Goal: Use online tool/utility: Utilize a website feature to perform a specific function

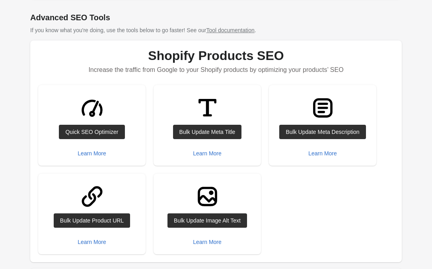
scroll to position [58, 0]
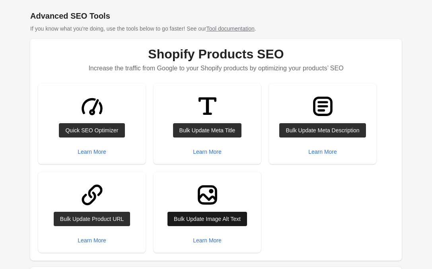
click at [195, 218] on div "Bulk Update Image Alt Text" at bounding box center [207, 219] width 67 height 6
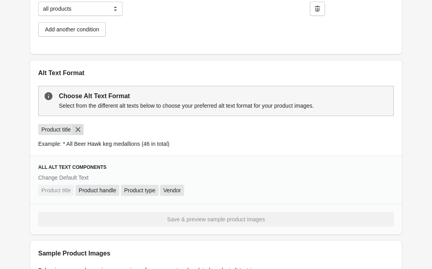
scroll to position [242, 0]
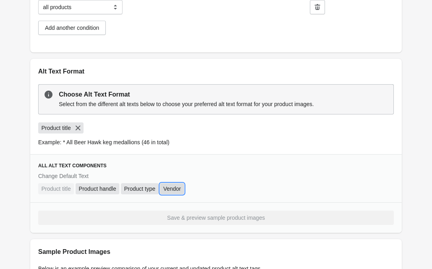
click at [174, 189] on span "Vendor" at bounding box center [172, 189] width 18 height 8
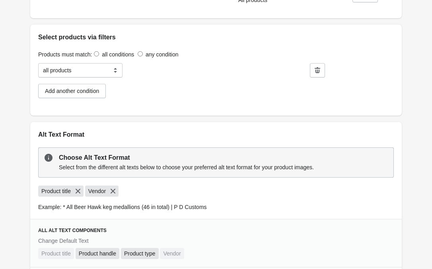
scroll to position [177, 0]
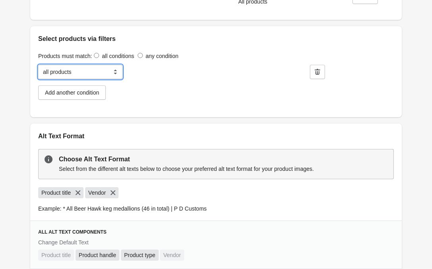
click at [99, 74] on select "**********" at bounding box center [80, 72] width 84 height 14
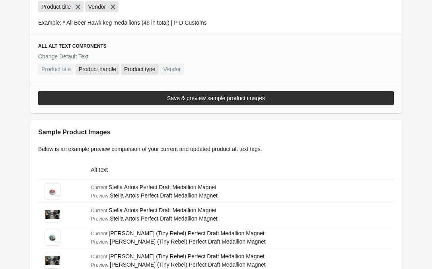
scroll to position [362, 0]
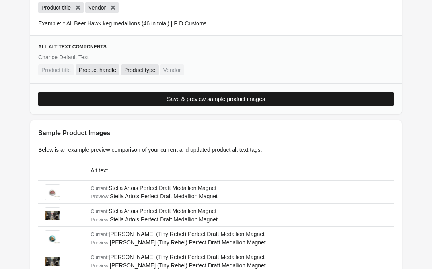
click at [183, 101] on div "Save & preview sample product images" at bounding box center [216, 99] width 98 height 6
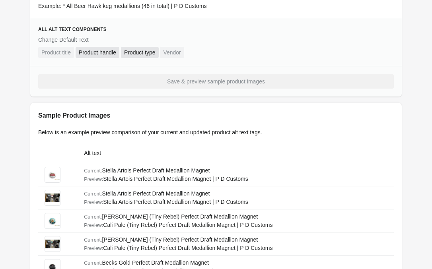
scroll to position [0, 0]
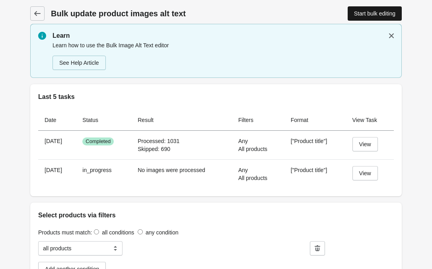
click at [350, 17] on link "Start bulk editing" at bounding box center [375, 13] width 54 height 14
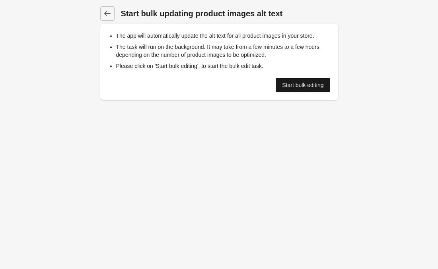
click at [286, 85] on div "Start bulk editing" at bounding box center [302, 85] width 41 height 6
